Goal: Task Accomplishment & Management: Manage account settings

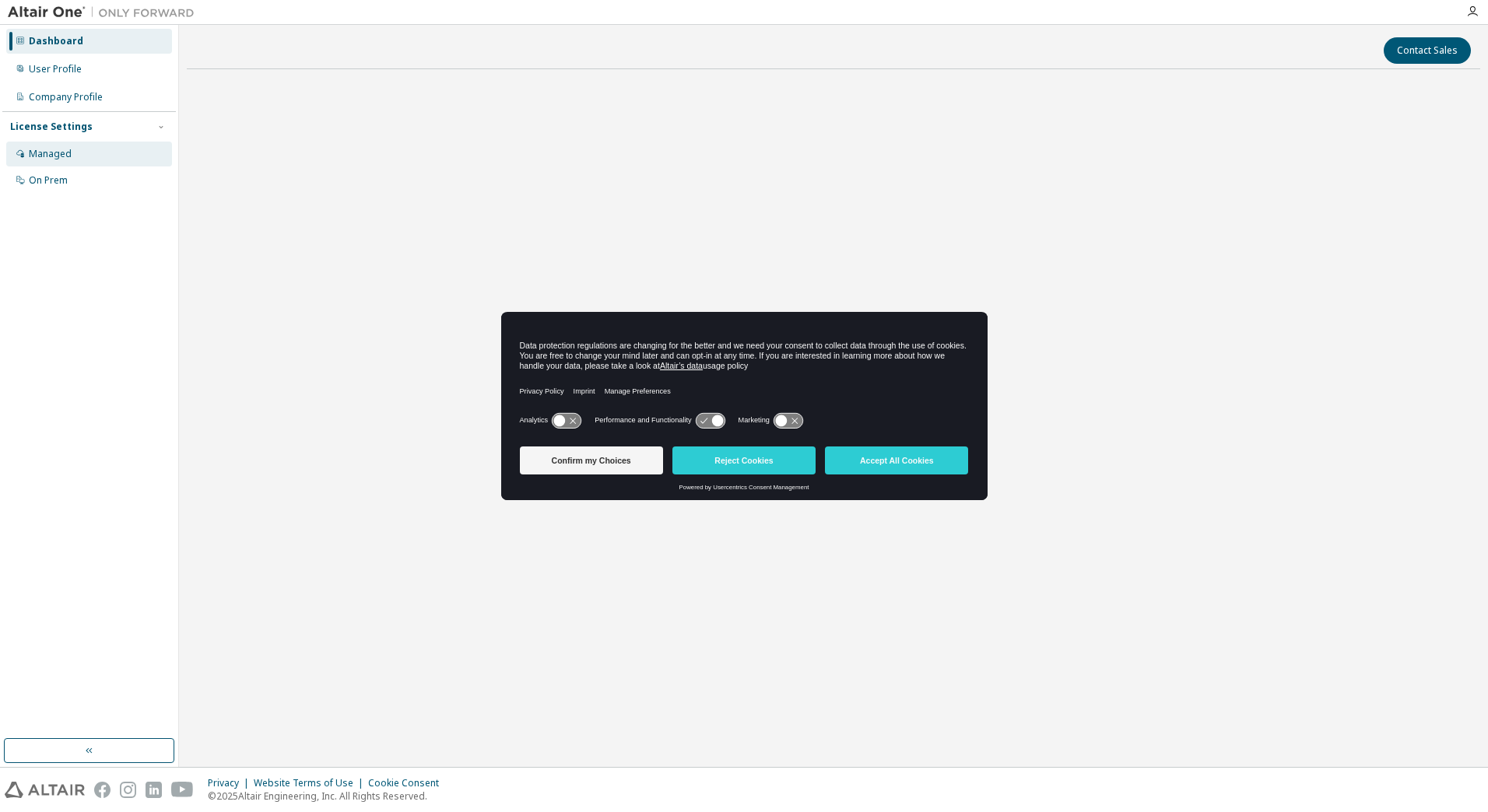
click at [58, 153] on div "Managed" at bounding box center [51, 153] width 43 height 12
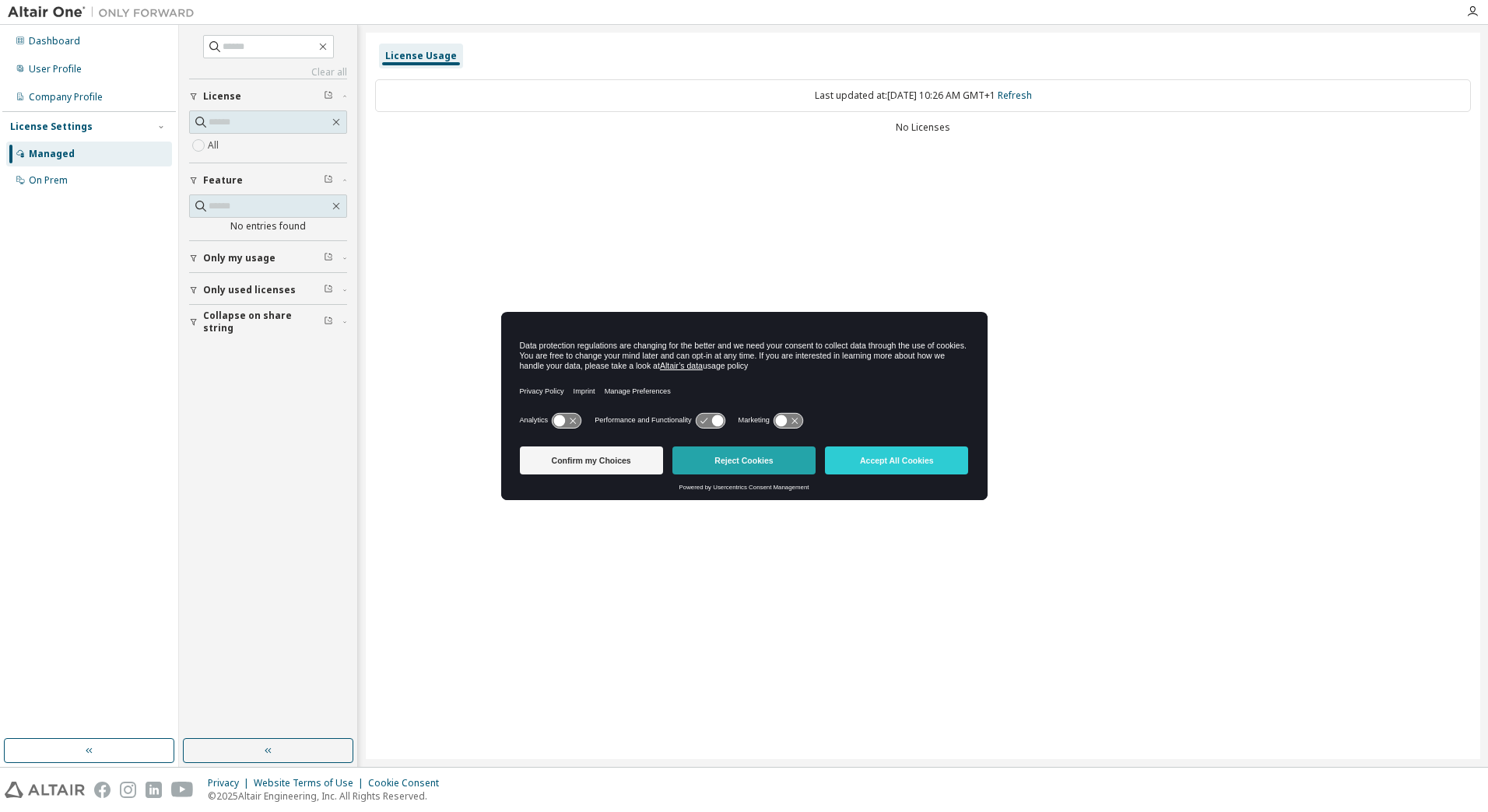
click at [754, 459] on button "Reject Cookies" at bounding box center [744, 461] width 143 height 28
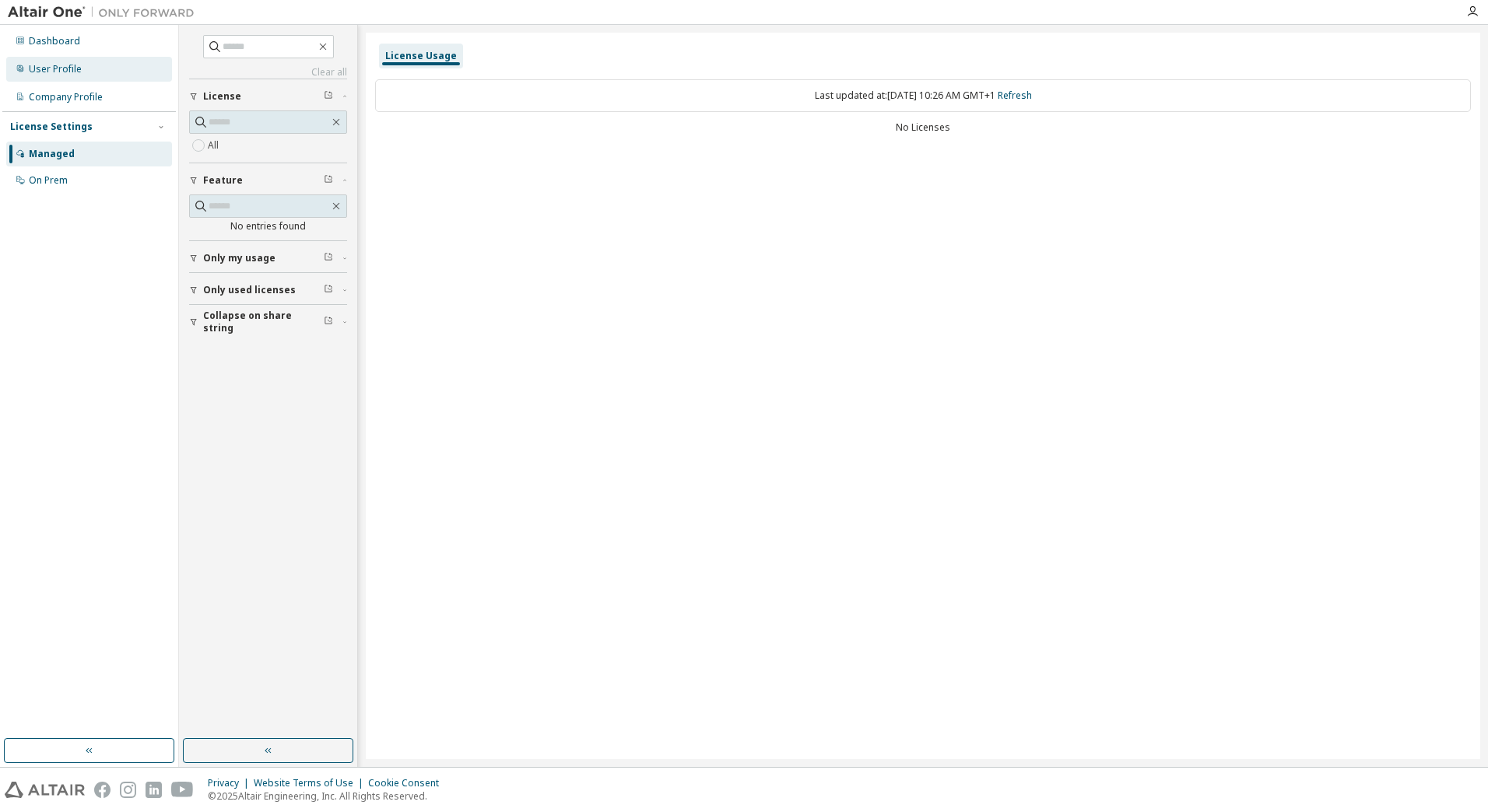
click at [66, 69] on div "User Profile" at bounding box center [56, 69] width 53 height 12
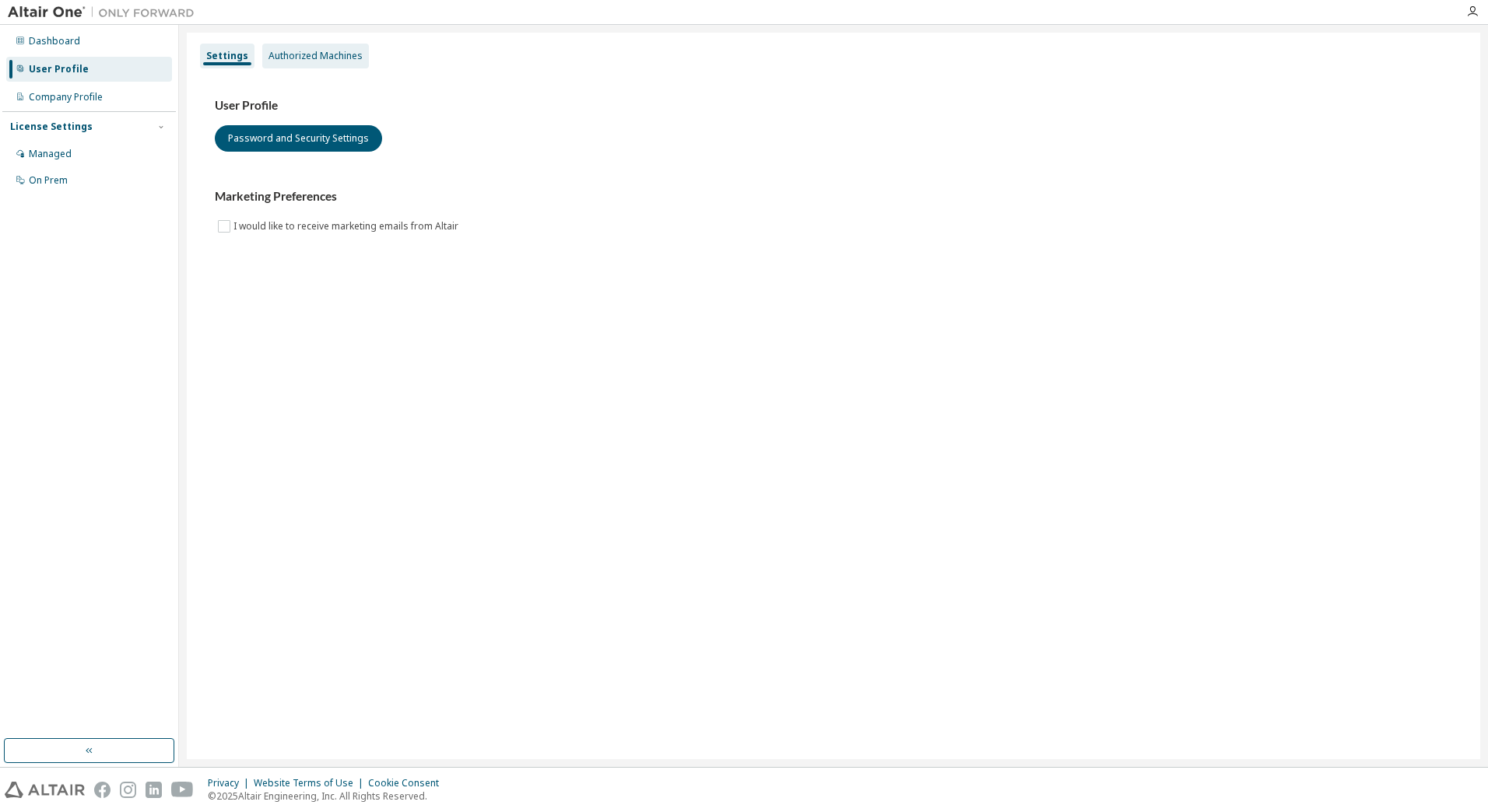
click at [333, 53] on div "Authorized Machines" at bounding box center [316, 56] width 95 height 12
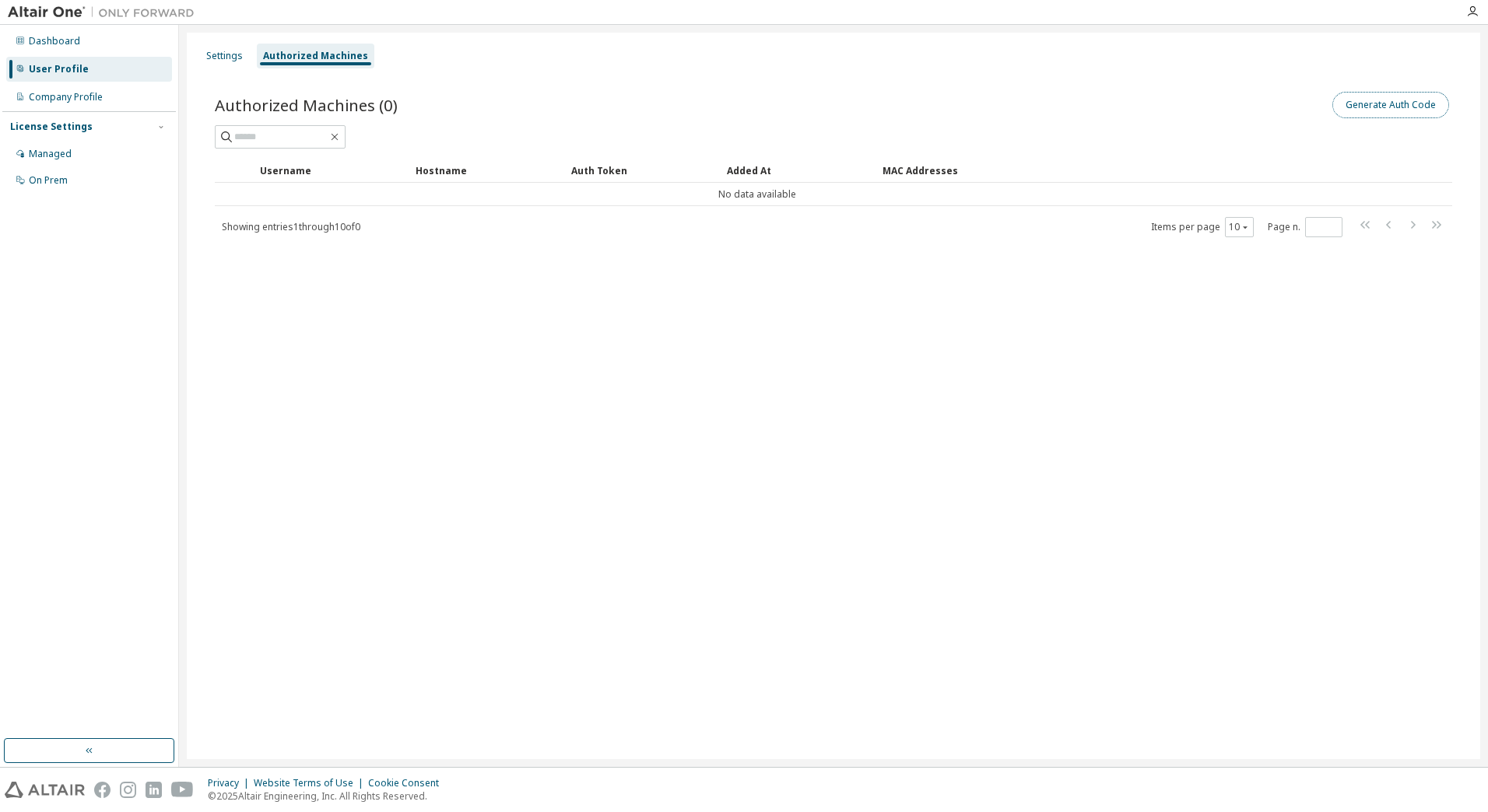
click at [1383, 105] on button "Generate Auth Code" at bounding box center [1390, 105] width 117 height 27
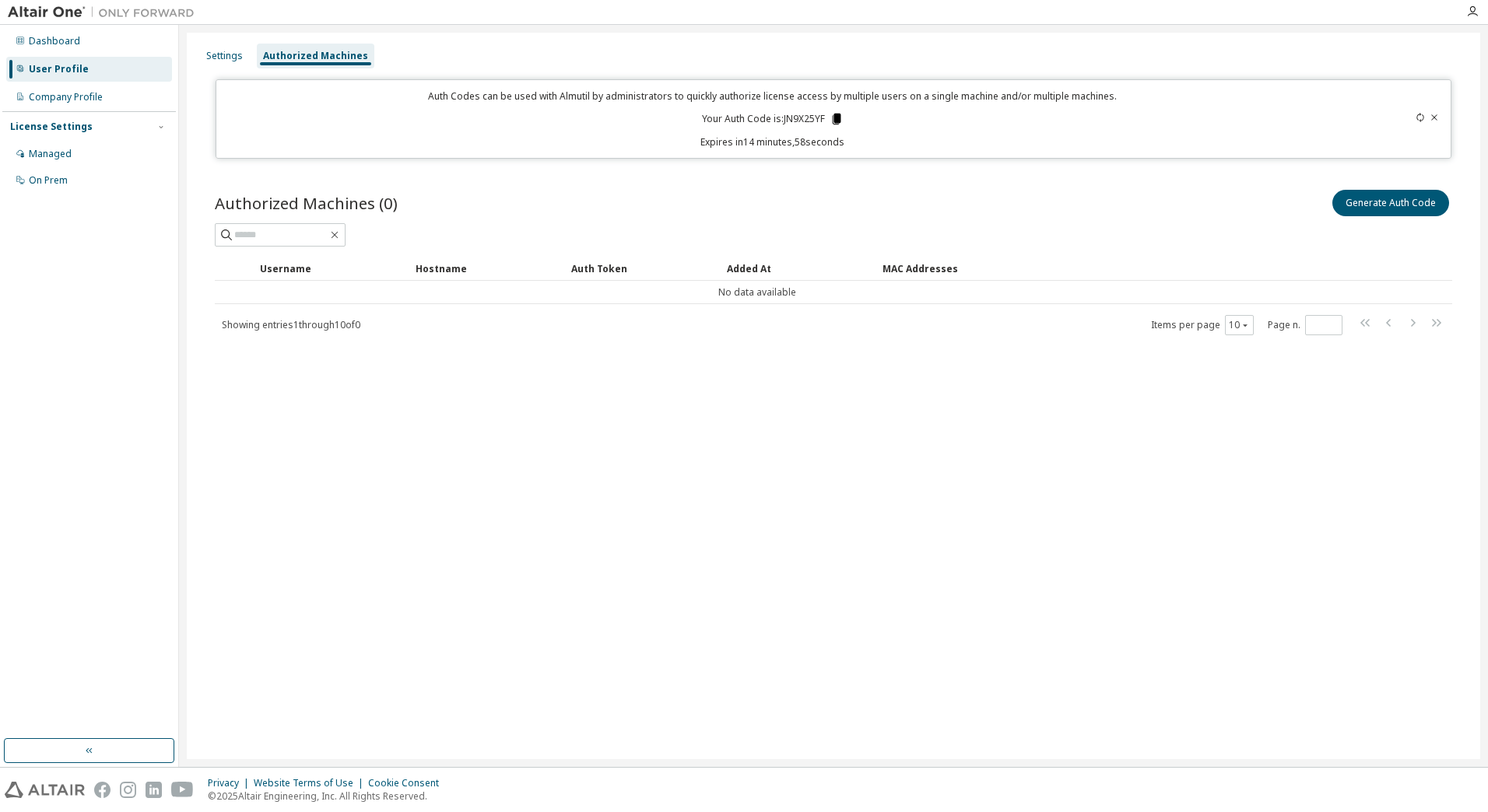
click at [835, 121] on icon at bounding box center [836, 118] width 8 height 11
